Goal: Task Accomplishment & Management: Use online tool/utility

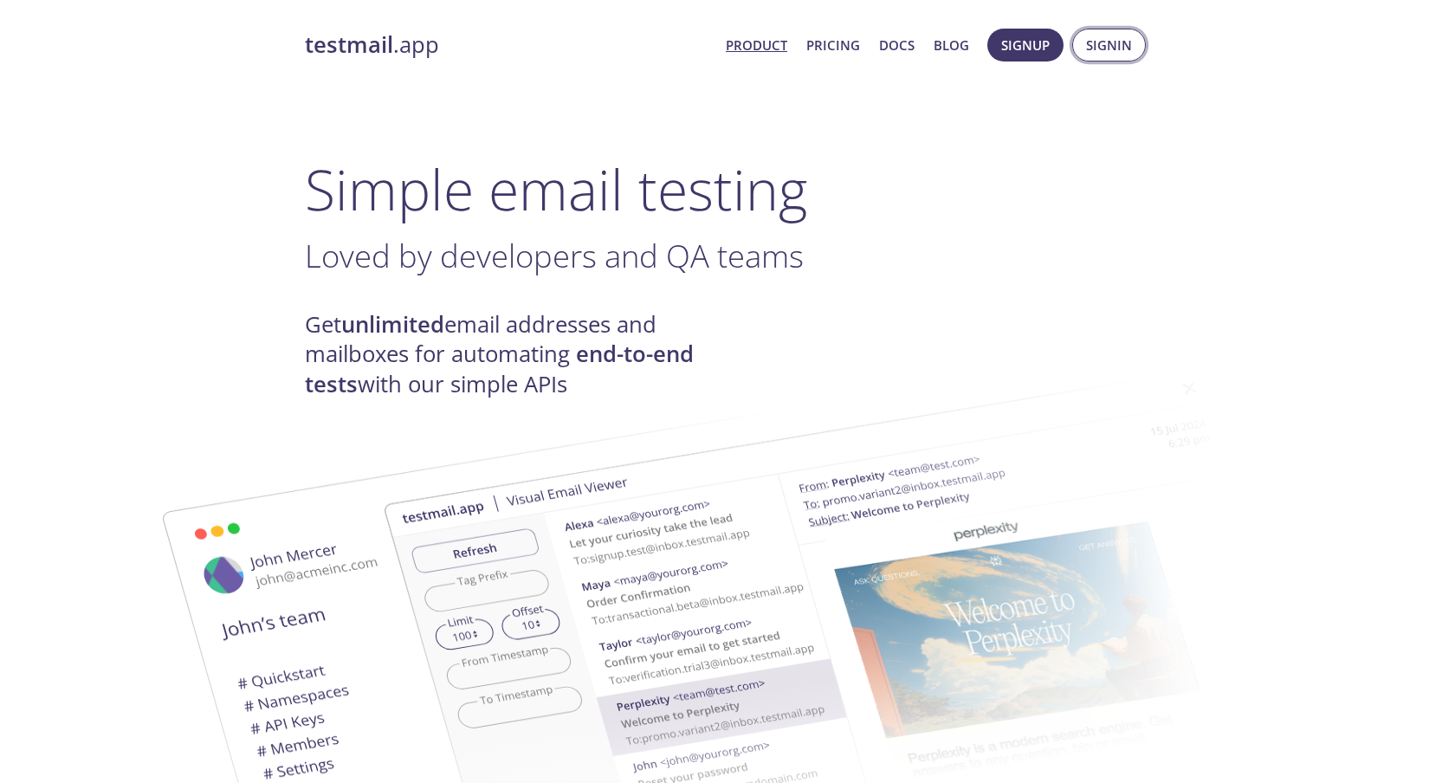
click at [1099, 41] on span "Signin" at bounding box center [1109, 45] width 46 height 23
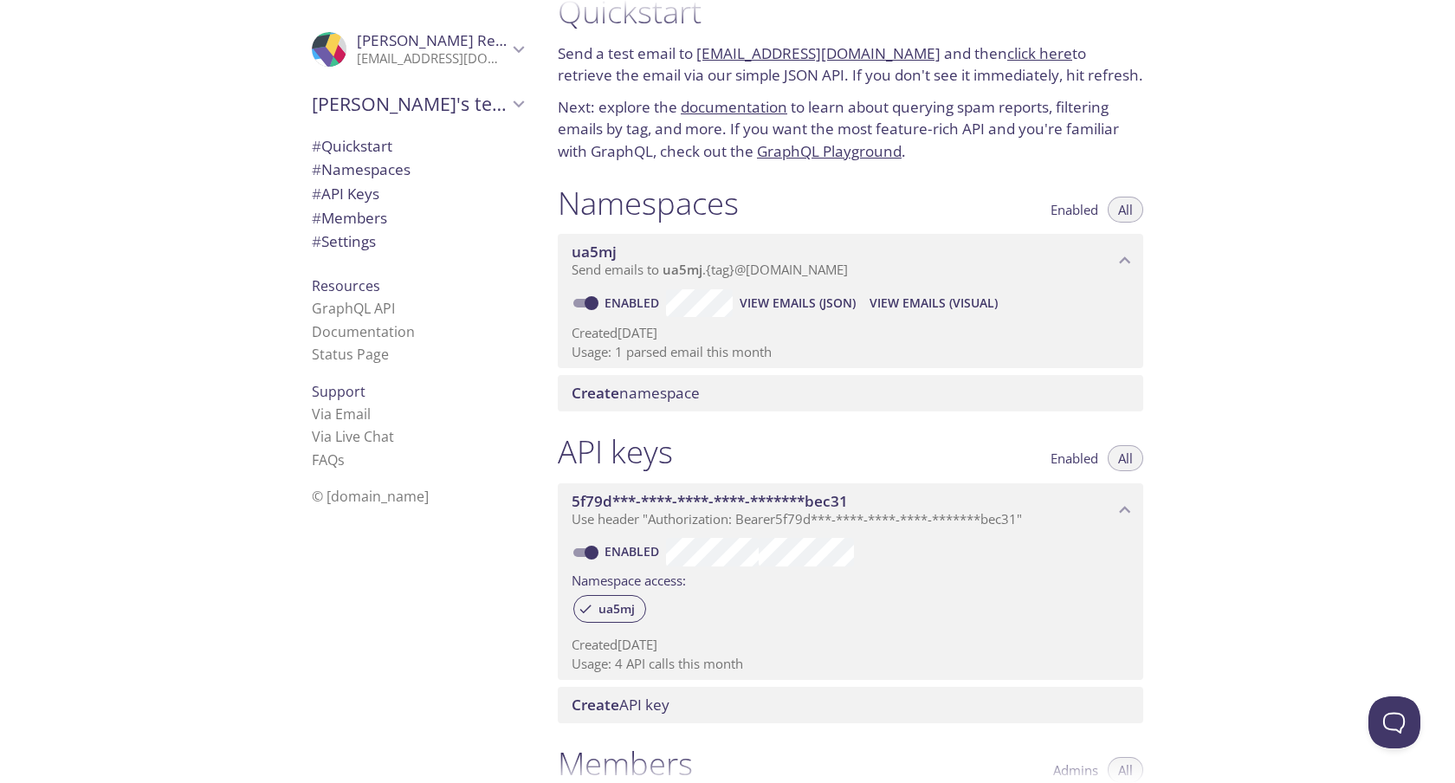
scroll to position [39, 0]
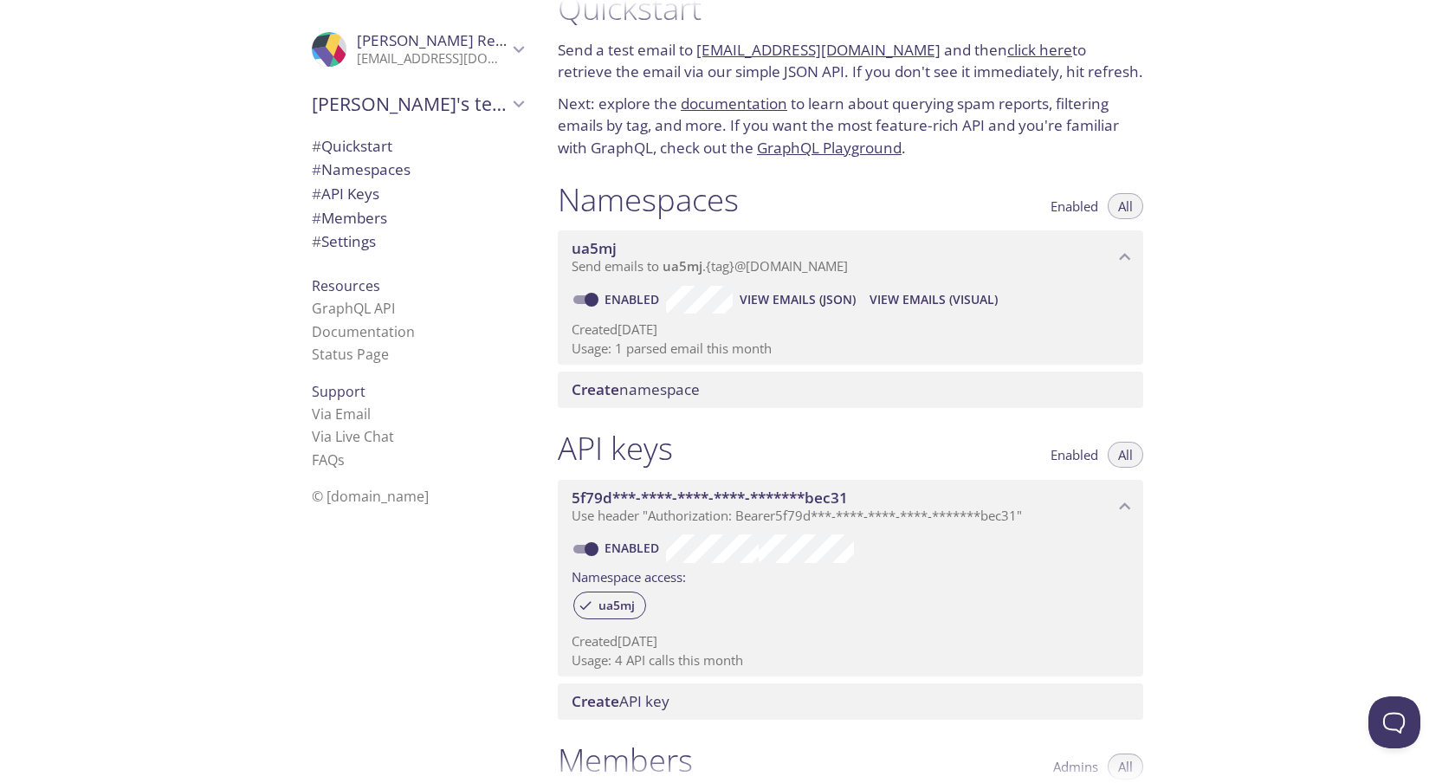
click at [743, 397] on span "Create namespace" at bounding box center [854, 389] width 565 height 19
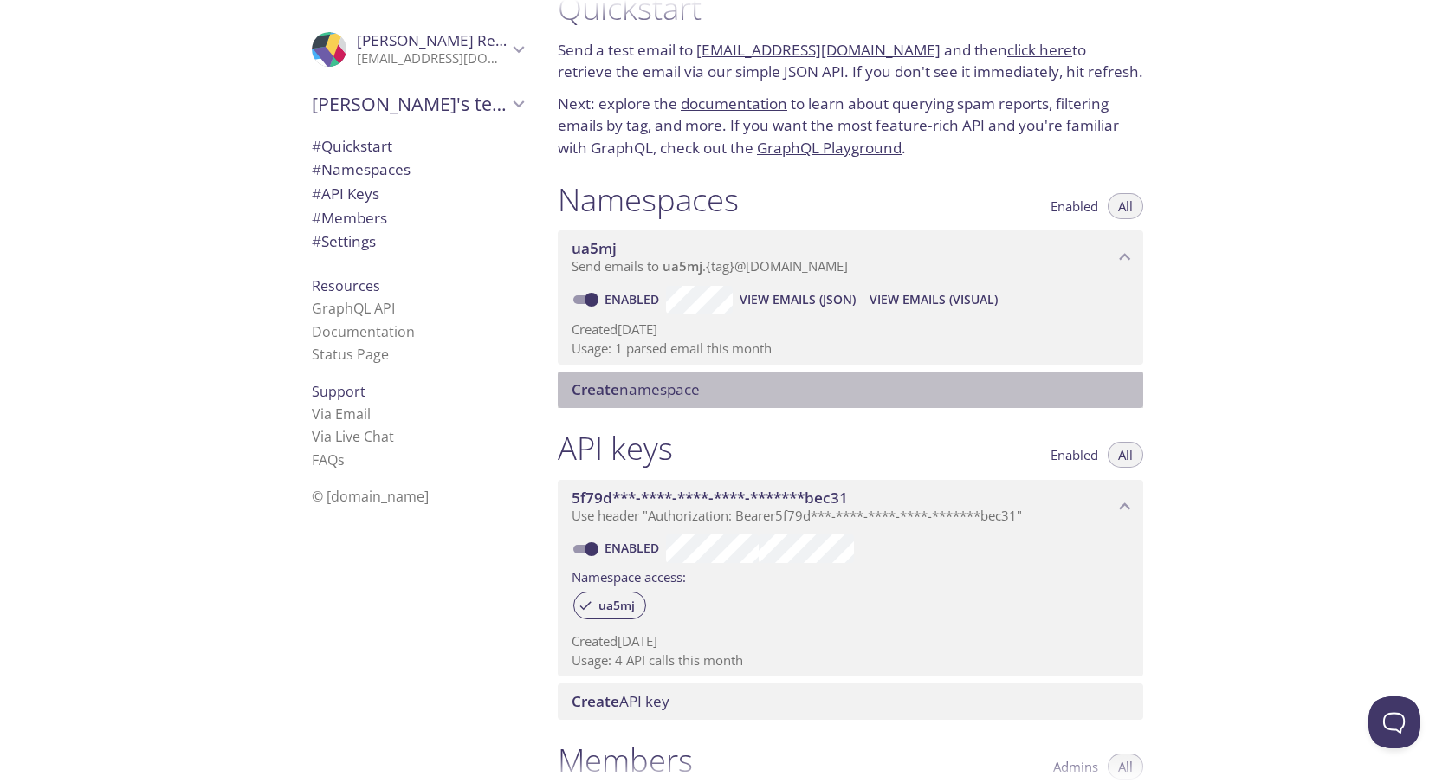
scroll to position [0, 0]
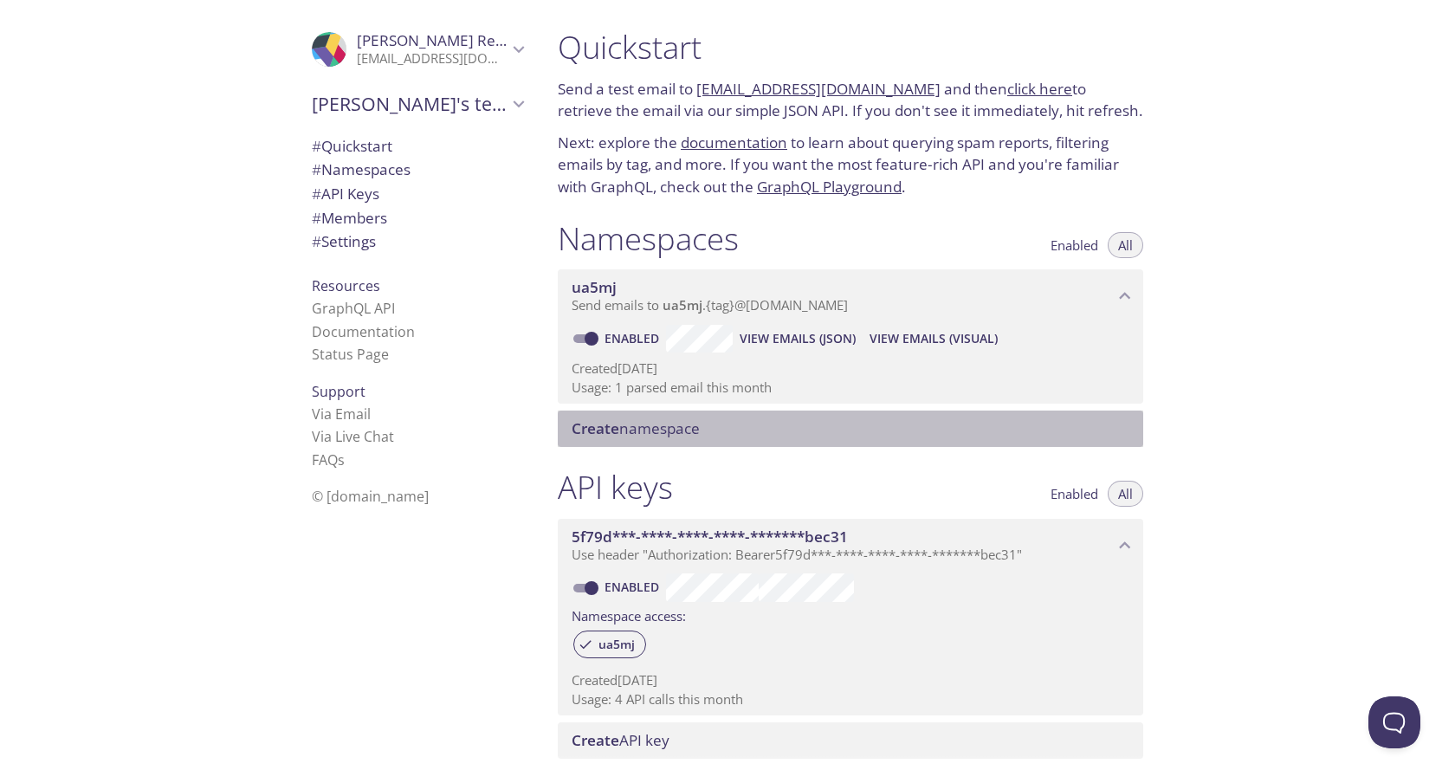
click at [518, 49] on icon "Brad Redpath" at bounding box center [519, 49] width 23 height 23
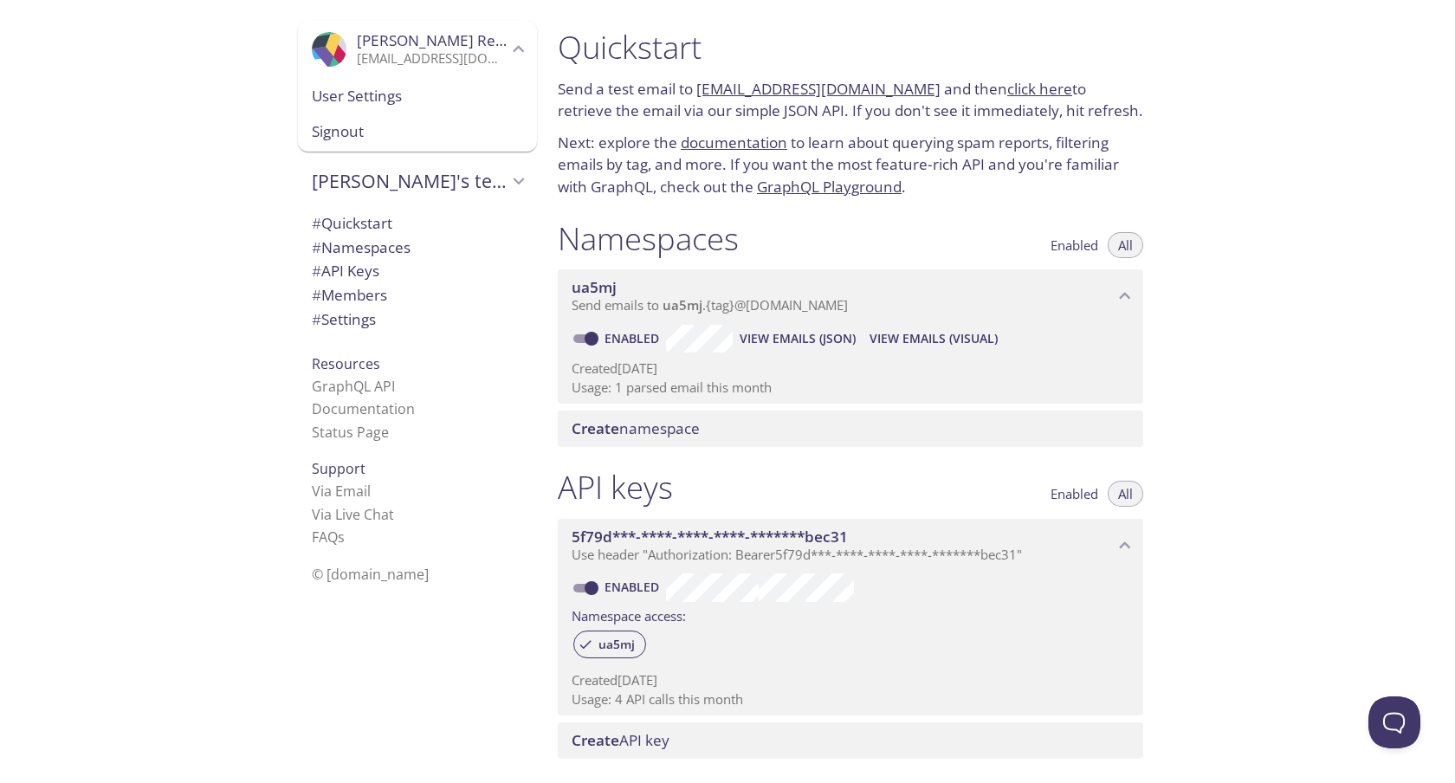
click at [518, 49] on icon "Brad Redpath" at bounding box center [519, 49] width 23 height 23
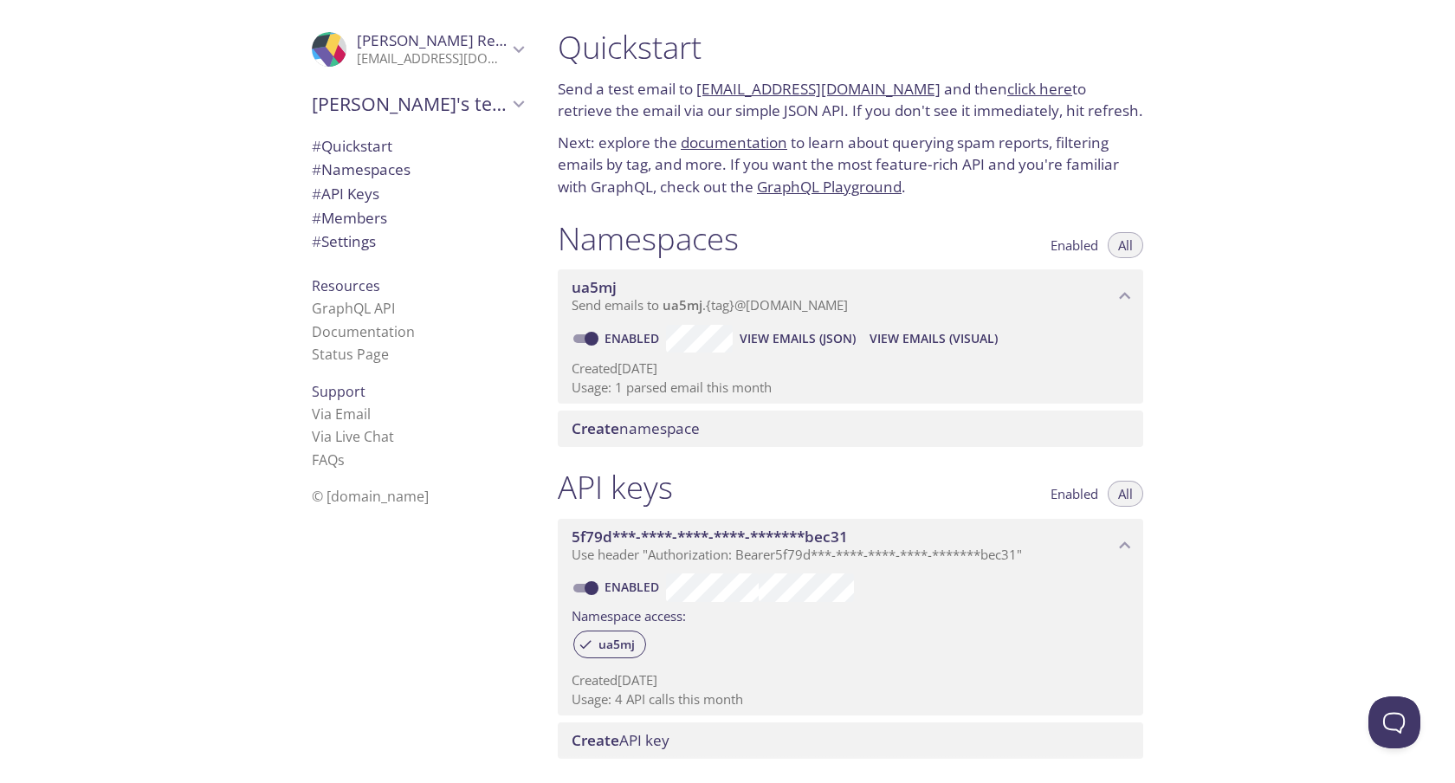
click at [386, 175] on span "# Namespaces" at bounding box center [361, 169] width 99 height 20
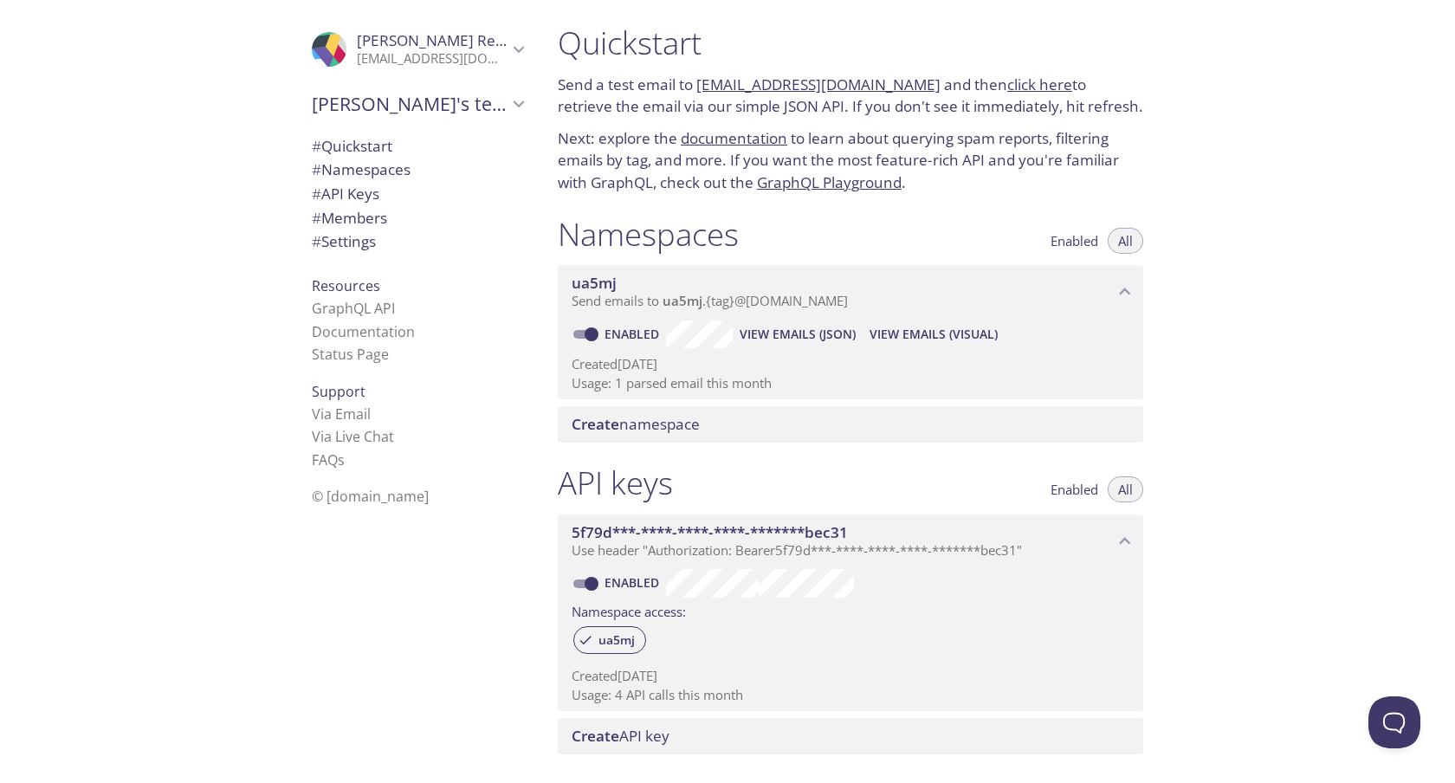
scroll to position [50, 0]
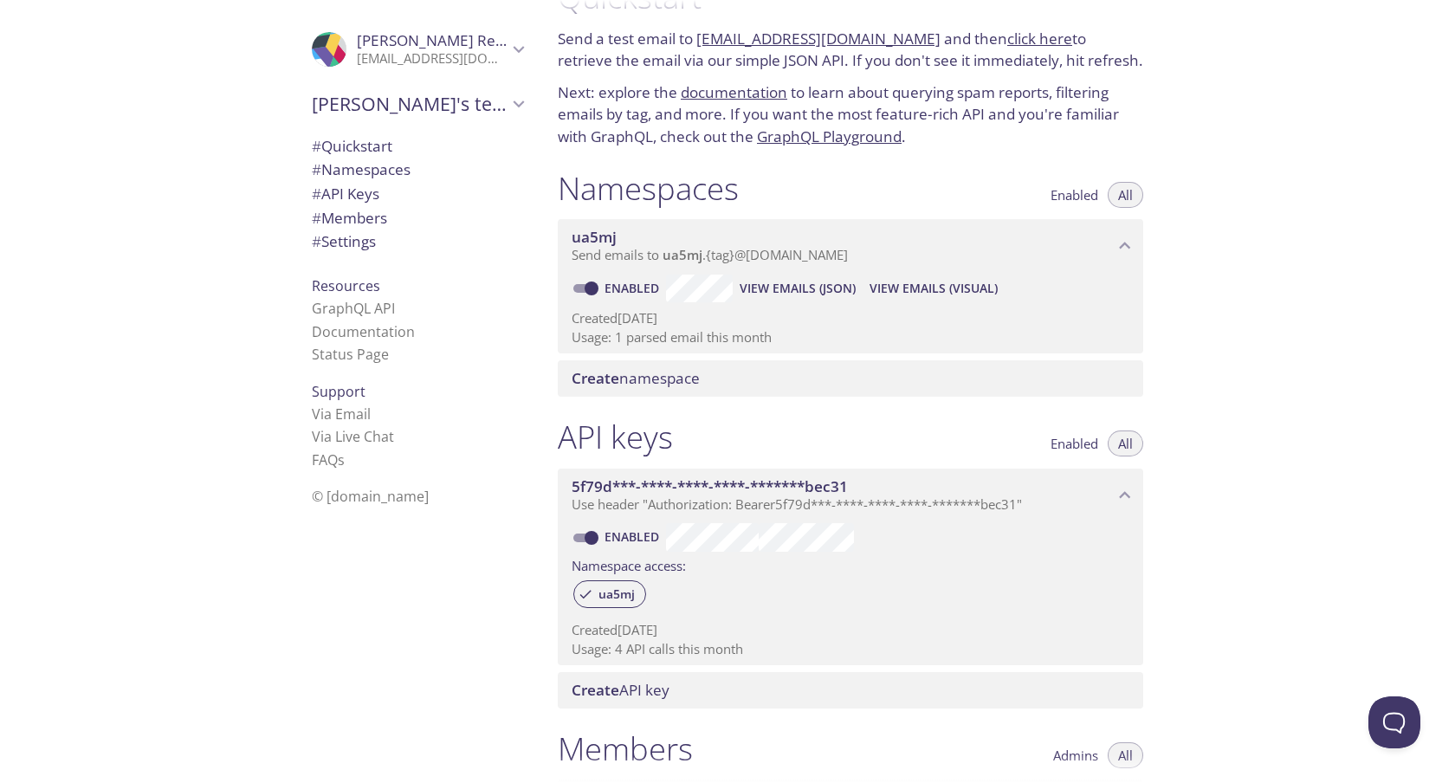
click at [585, 285] on input "Enabled" at bounding box center [591, 288] width 62 height 21
checkbox input "false"
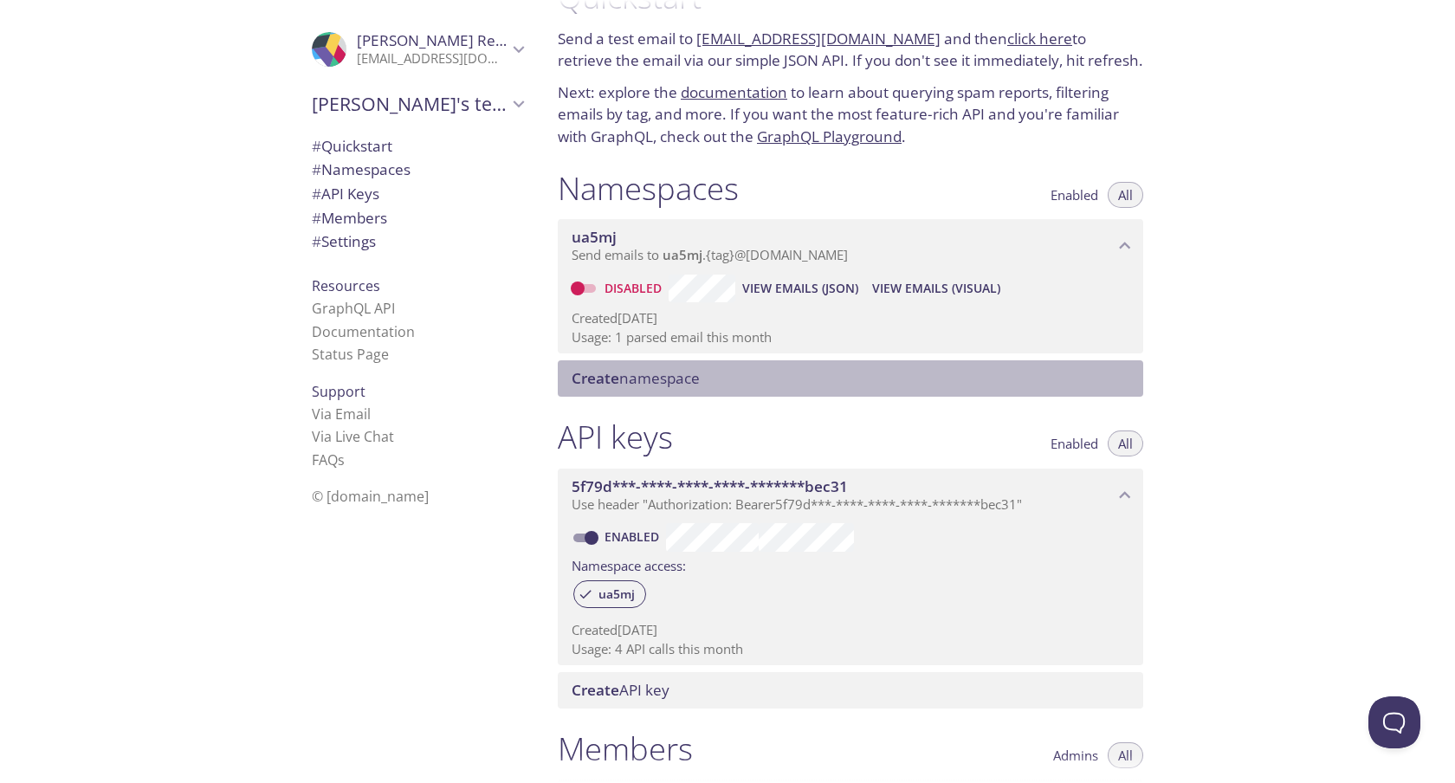
click at [825, 384] on span "Create namespace" at bounding box center [854, 378] width 565 height 19
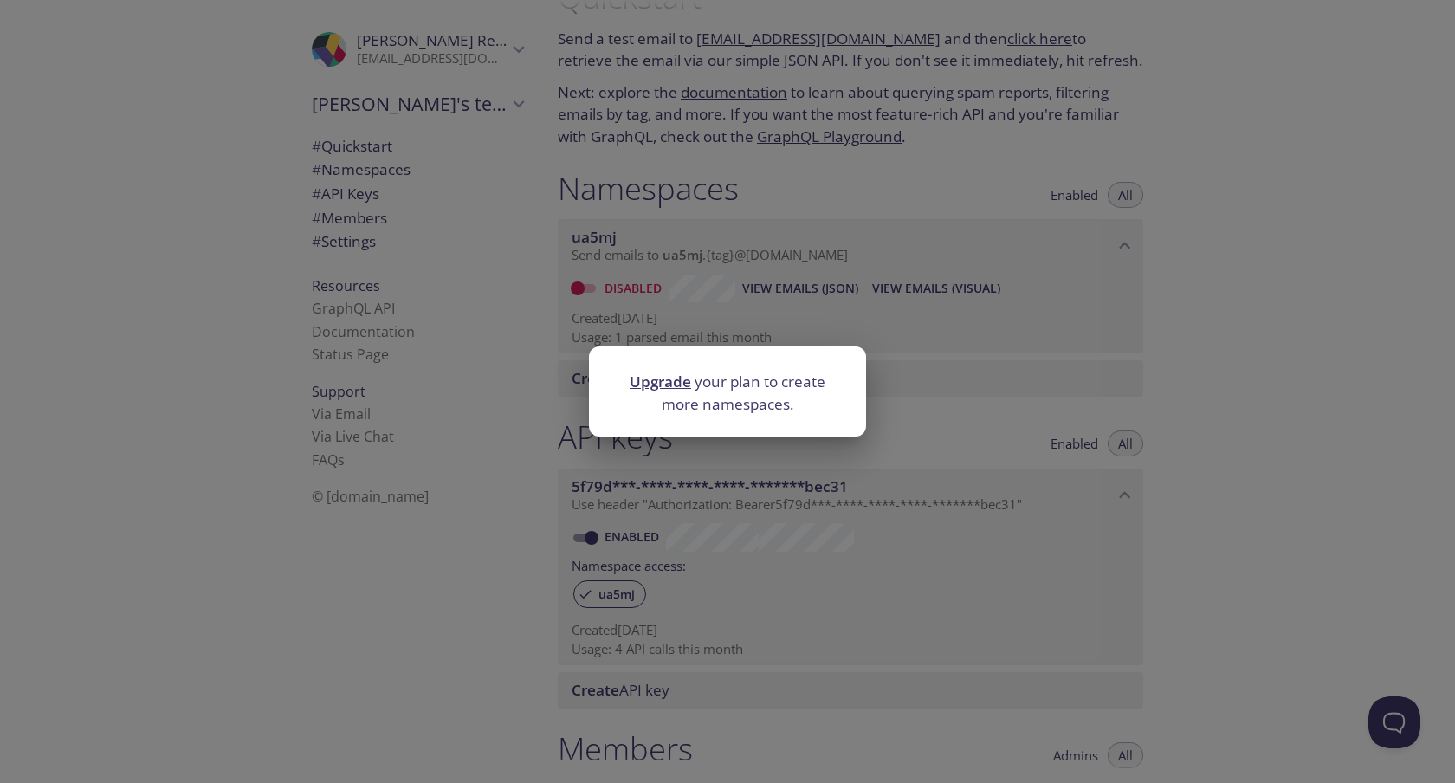
click at [993, 360] on div "Upgrade your plan to create more namespaces." at bounding box center [727, 391] width 1455 height 783
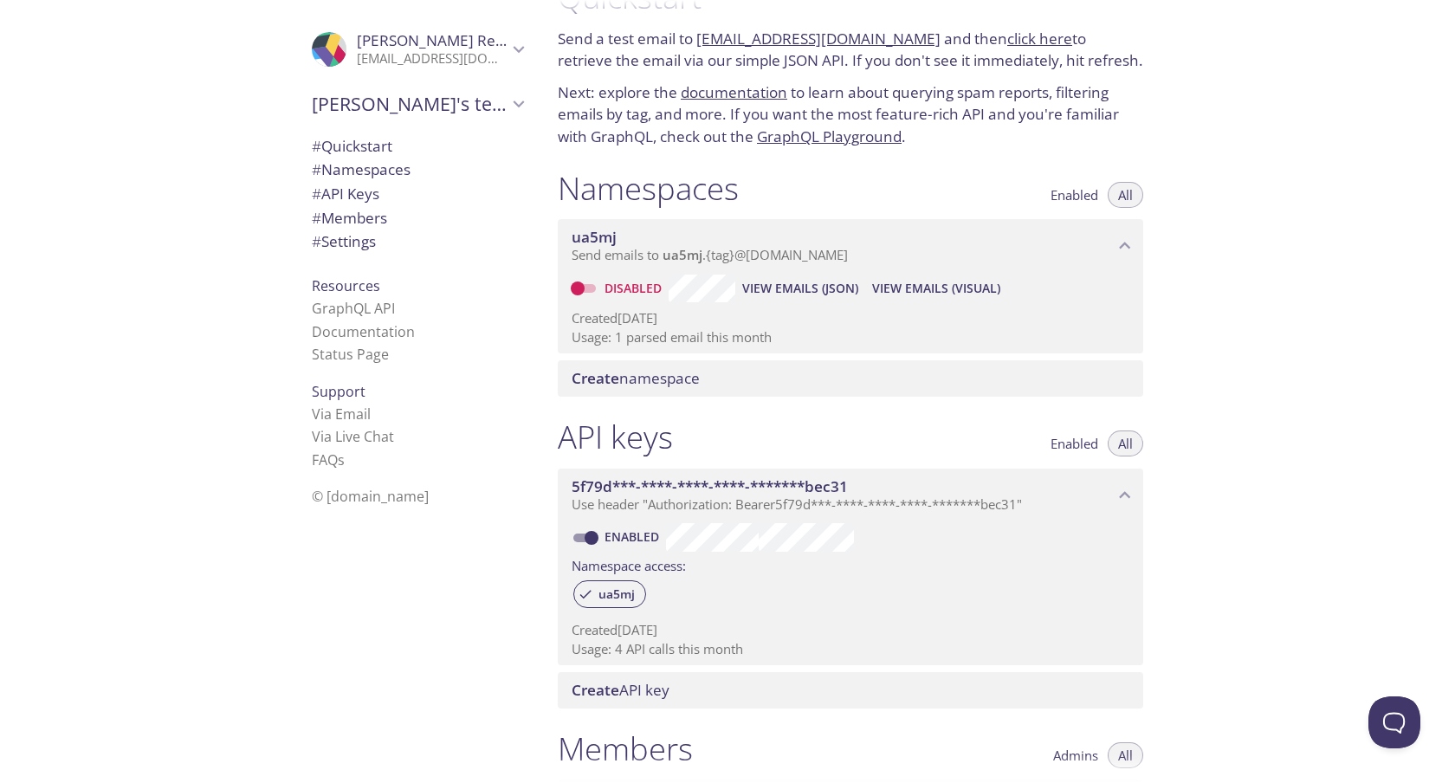
click at [1120, 251] on icon "ua5mj namespace" at bounding box center [1125, 246] width 23 height 23
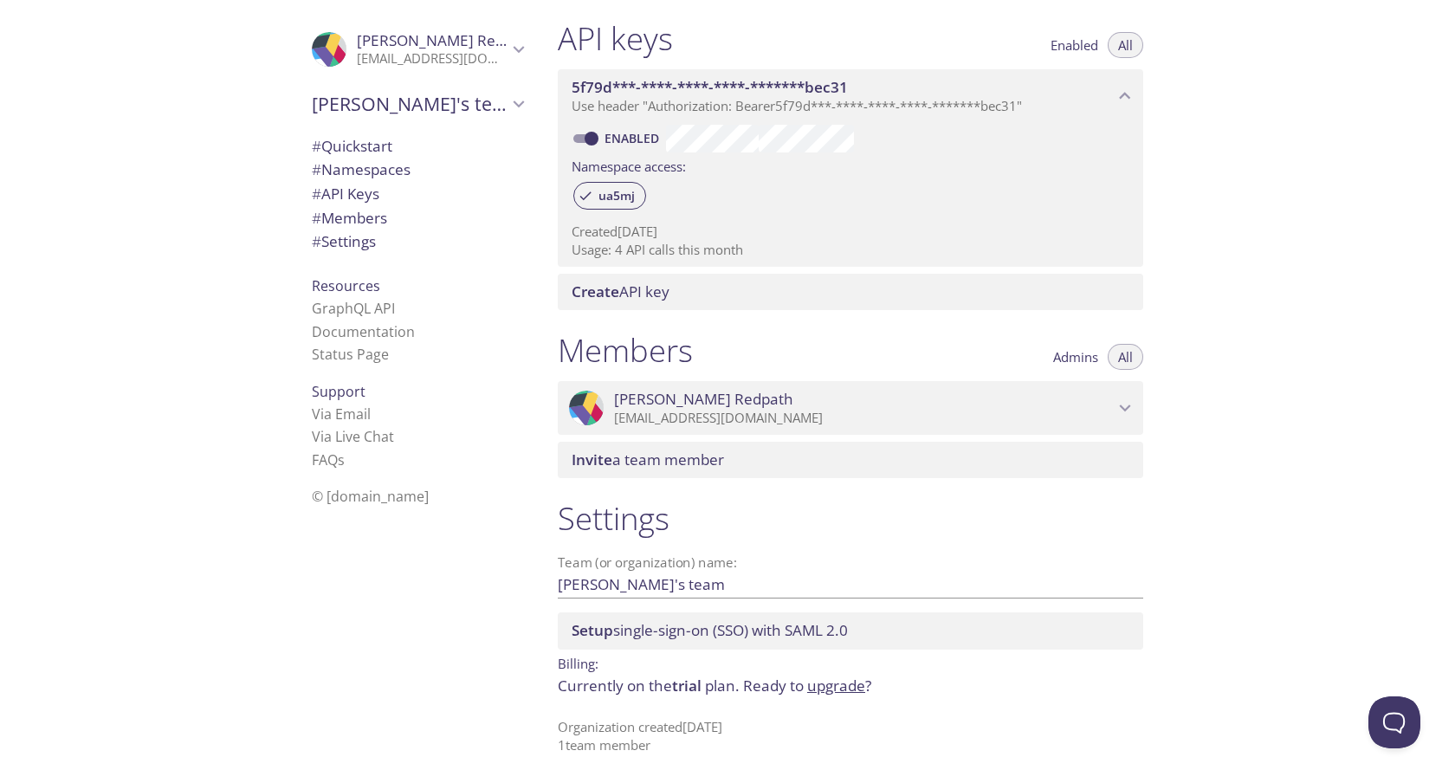
scroll to position [0, 0]
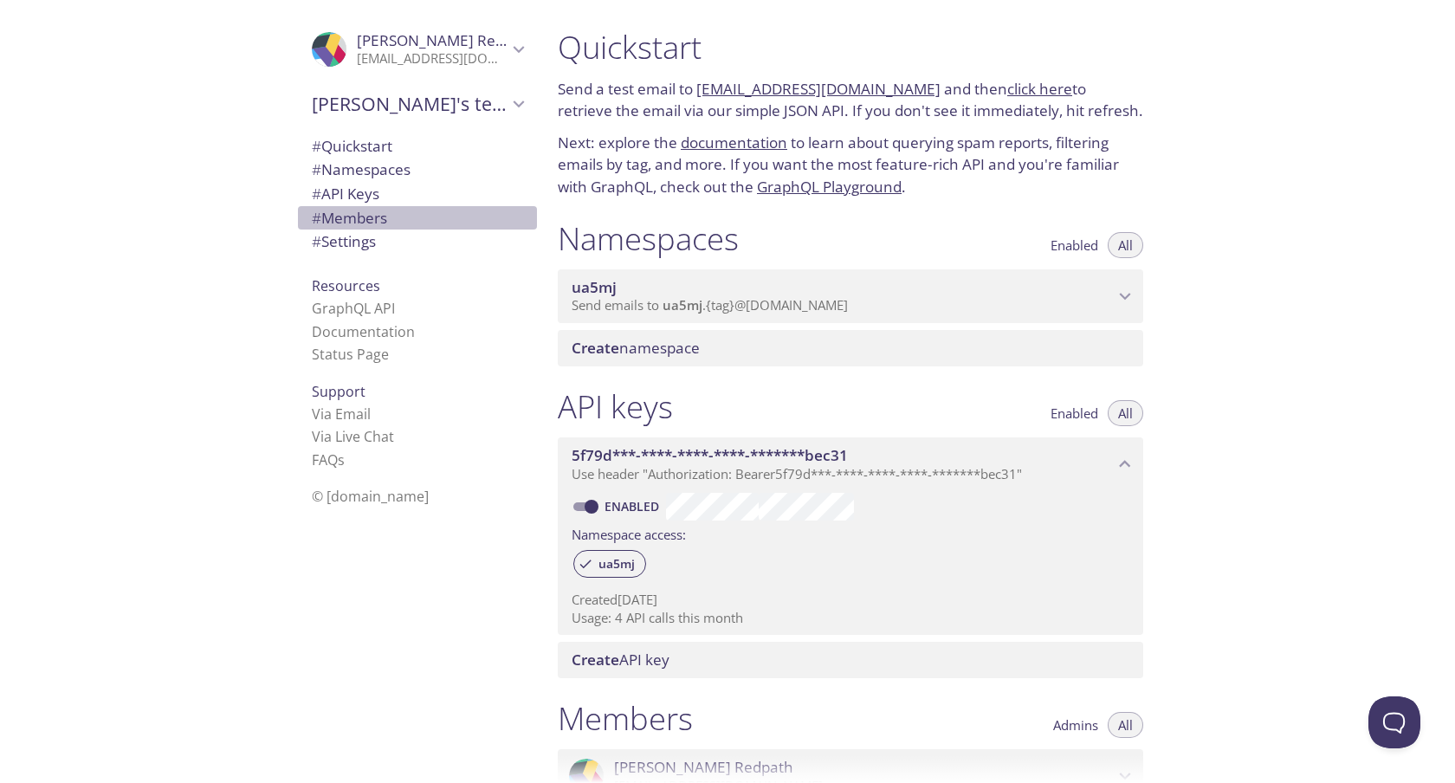
click at [398, 217] on span "# Members" at bounding box center [417, 218] width 211 height 23
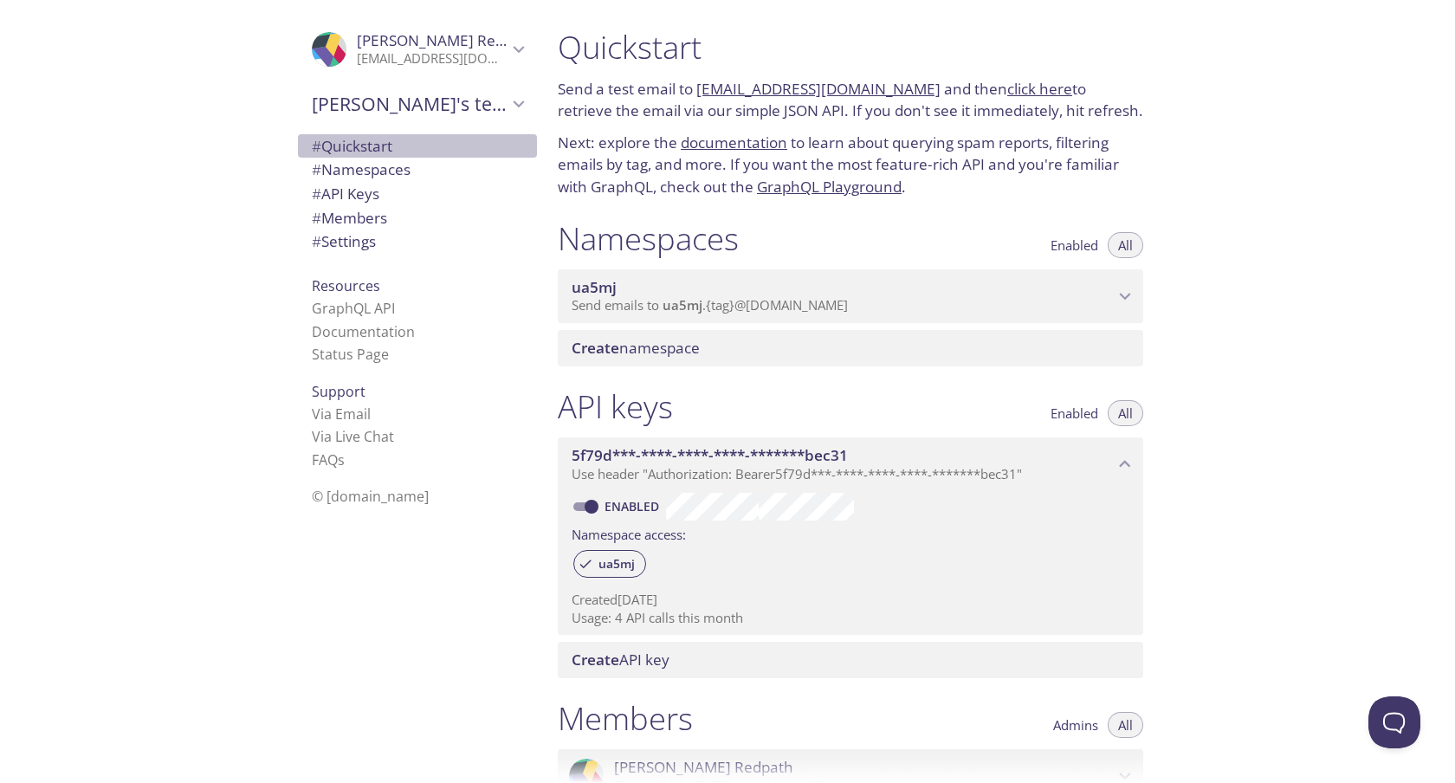
click at [458, 144] on span "# Quickstart" at bounding box center [417, 146] width 211 height 23
